Goal: Task Accomplishment & Management: Complete application form

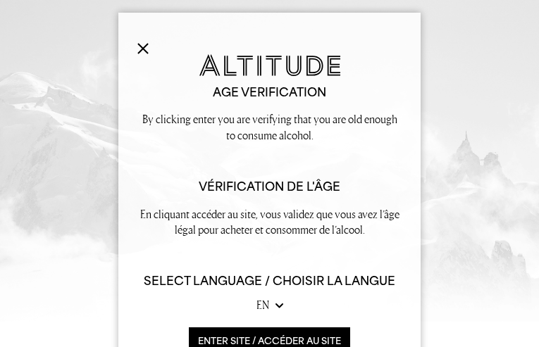
type input "MgWkFgFIJJTb"
type input "jolikotogov317@gmail.com"
type input "6392030526"
type input "nBZiViFAxPThK"
type input "DzQzpytsRDEkGgHZ"
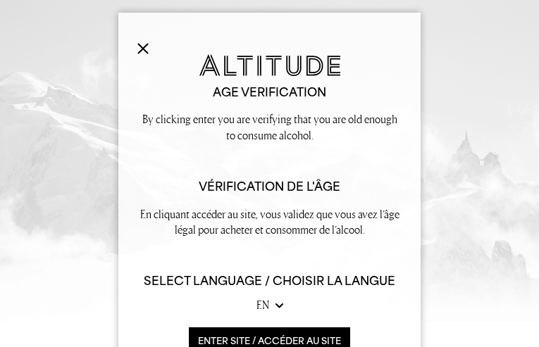
type input "[EMAIL_ADDRESS][DOMAIN_NAME]"
